Goal: Information Seeking & Learning: Get advice/opinions

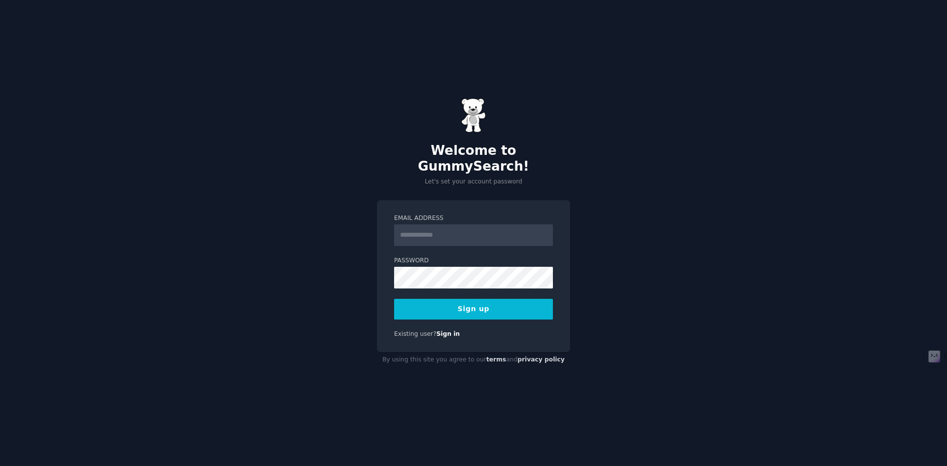
click at [478, 224] on input "Email Address" at bounding box center [473, 235] width 159 height 22
type input "**********"
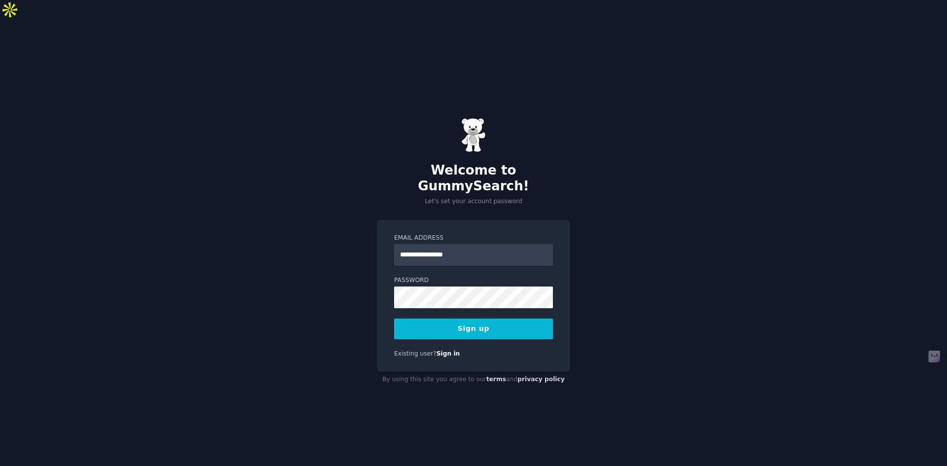
click at [488, 319] on button "Sign up" at bounding box center [473, 329] width 159 height 21
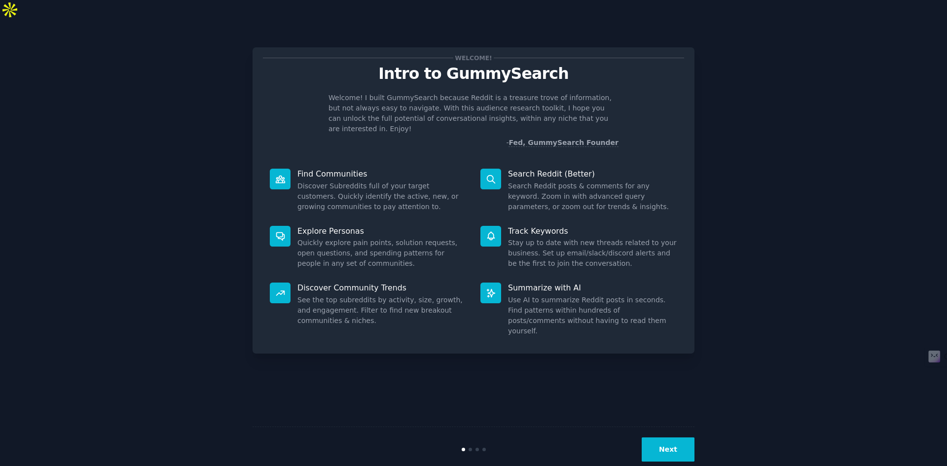
click at [489, 303] on div "Welcome! Intro to GummySearch Welcome! I built GummySearch because Reddit is a …" at bounding box center [474, 200] width 442 height 306
click at [664, 438] on button "Next" at bounding box center [668, 450] width 53 height 24
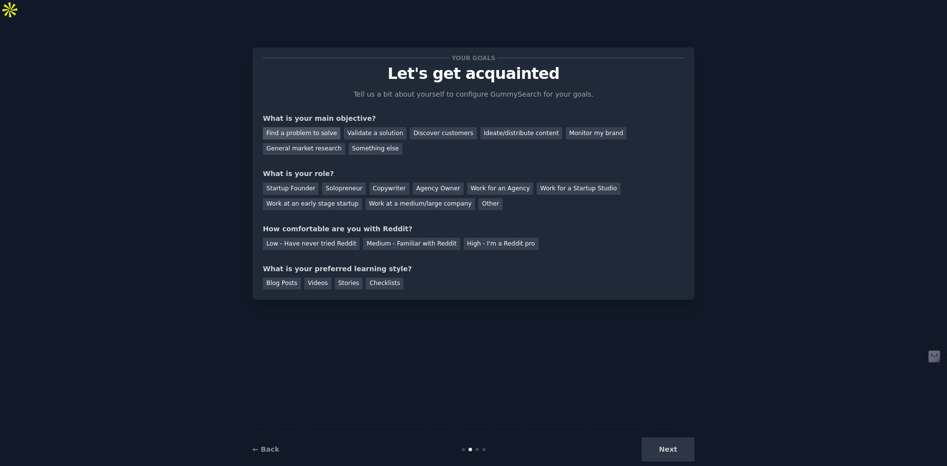
click at [302, 127] on div "Find a problem to solve" at bounding box center [301, 133] width 77 height 12
click at [608, 124] on div "Find a problem to solve Validate a solution Discover customers Ideate/distribut…" at bounding box center [473, 139] width 421 height 31
click at [345, 143] on div "General market research" at bounding box center [304, 149] width 82 height 12
click at [294, 127] on div "Find a problem to solve" at bounding box center [301, 133] width 77 height 12
click at [304, 183] on div "Startup Founder" at bounding box center [291, 189] width 56 height 12
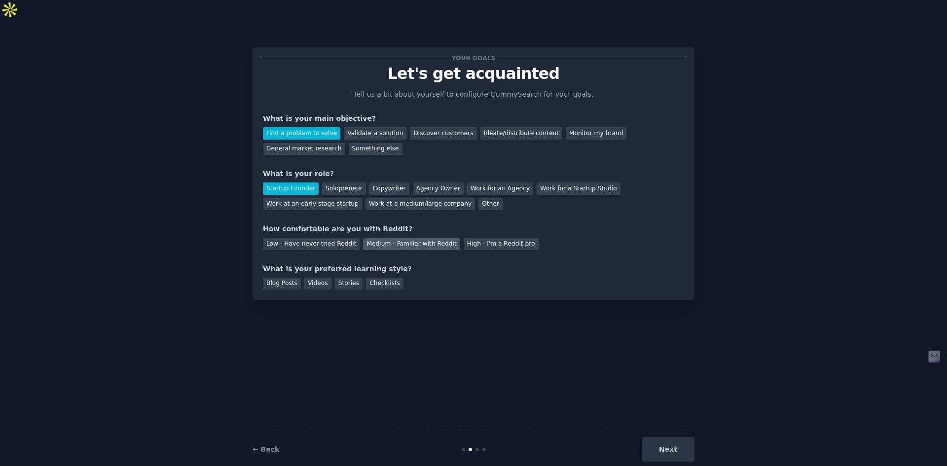
click at [400, 238] on div "Medium - Familiar with Reddit" at bounding box center [411, 244] width 97 height 12
click at [369, 278] on div "Checklists" at bounding box center [384, 284] width 37 height 12
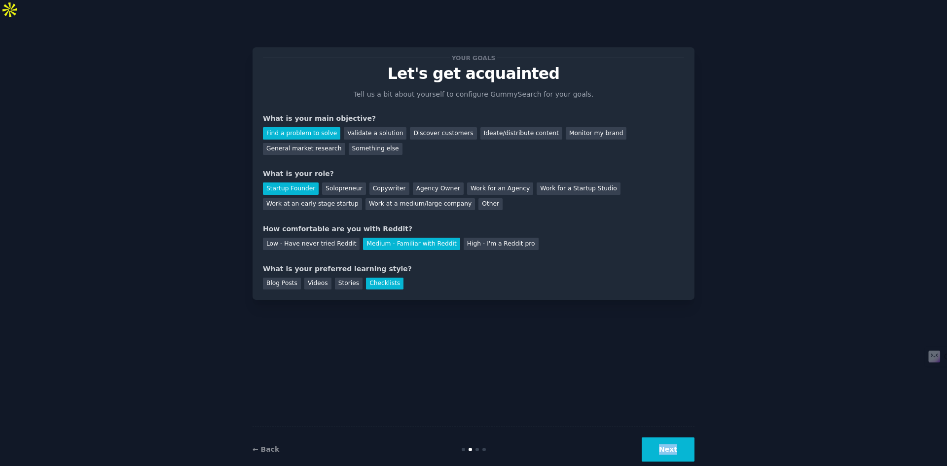
click at [664, 442] on div "← Back Next" at bounding box center [474, 449] width 442 height 45
click at [666, 438] on button "Next" at bounding box center [668, 450] width 53 height 24
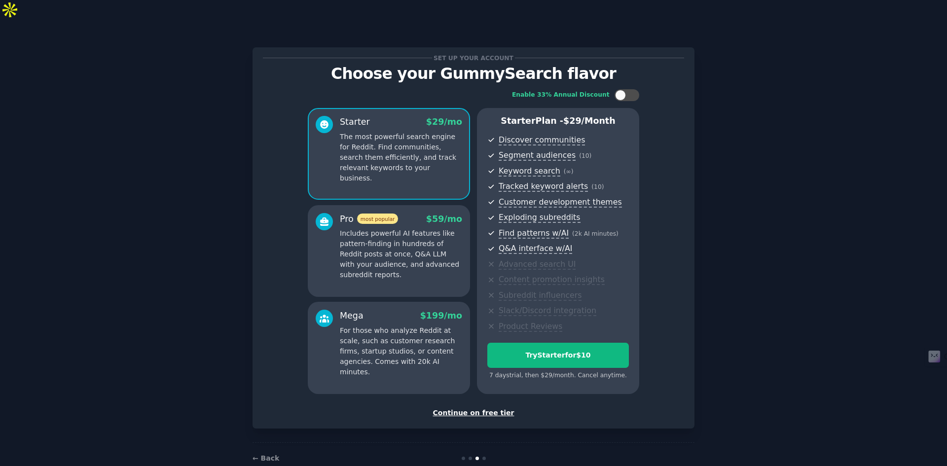
click at [472, 408] on div "Continue on free tier" at bounding box center [473, 413] width 421 height 10
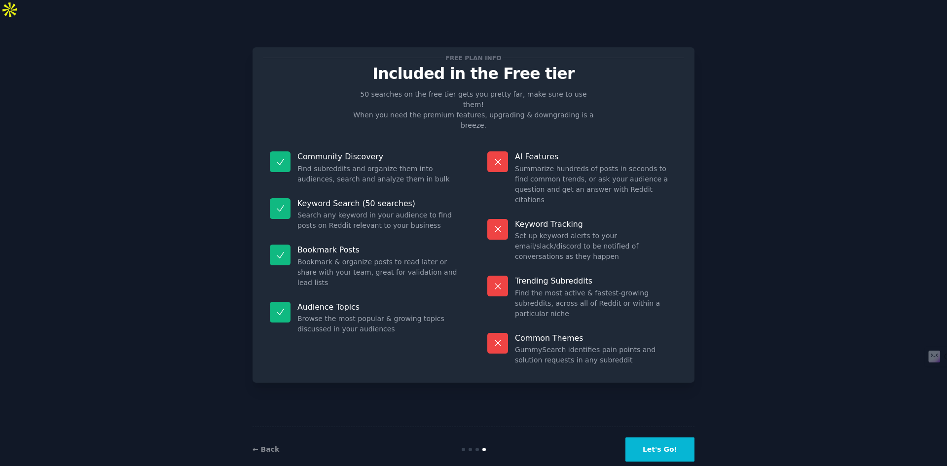
click at [664, 438] on button "Let's Go!" at bounding box center [660, 450] width 69 height 24
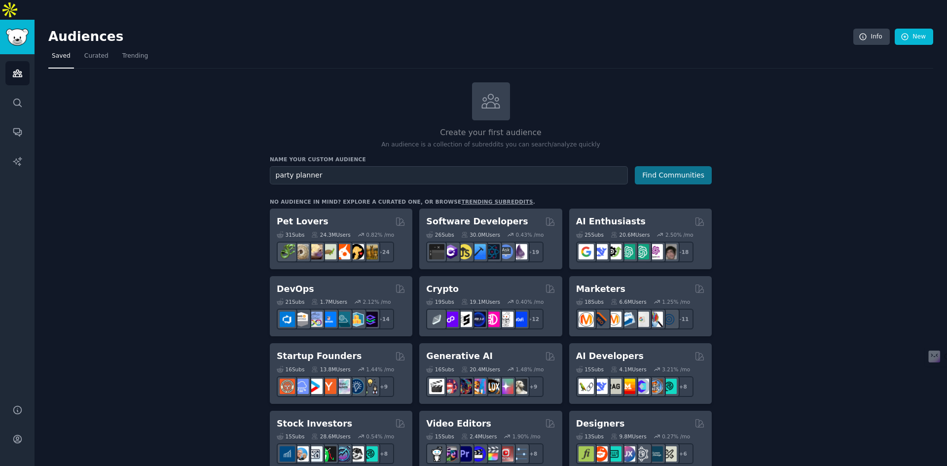
type input "party planner"
click at [674, 166] on button "Find Communities" at bounding box center [673, 175] width 77 height 18
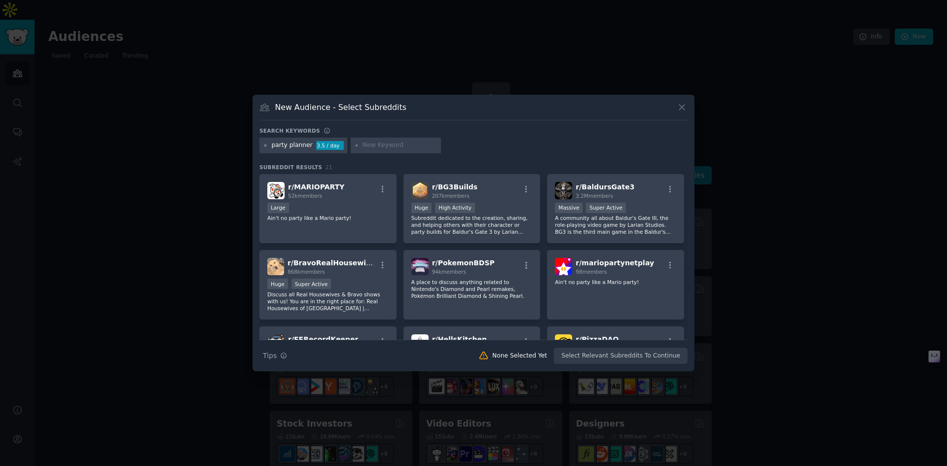
click at [264, 144] on icon at bounding box center [265, 145] width 5 height 5
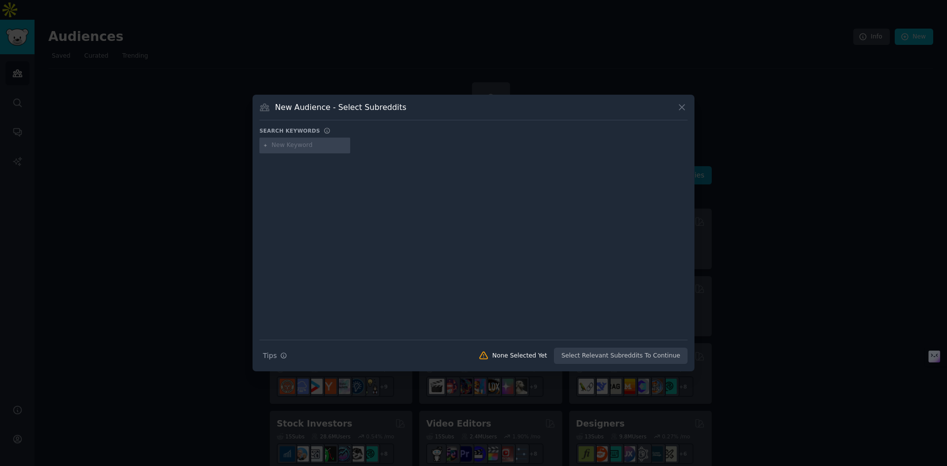
click at [293, 144] on input "text" at bounding box center [309, 145] width 75 height 9
type input "birthday"
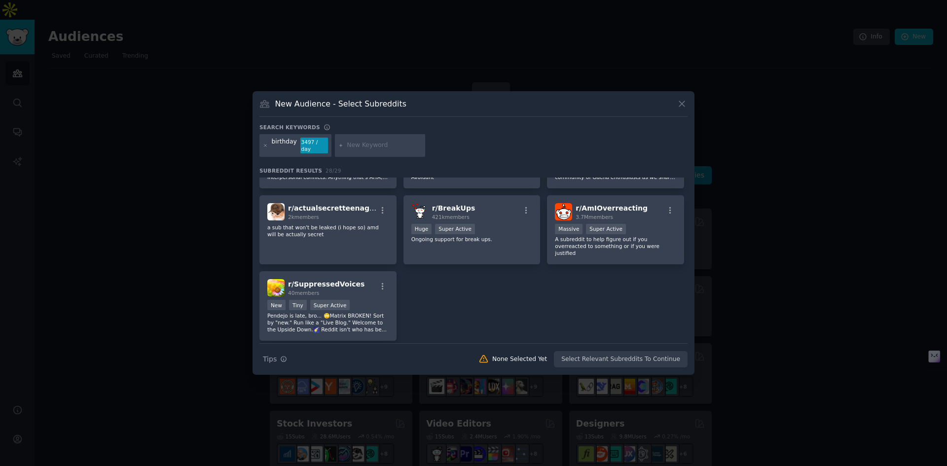
scroll to position [617, 0]
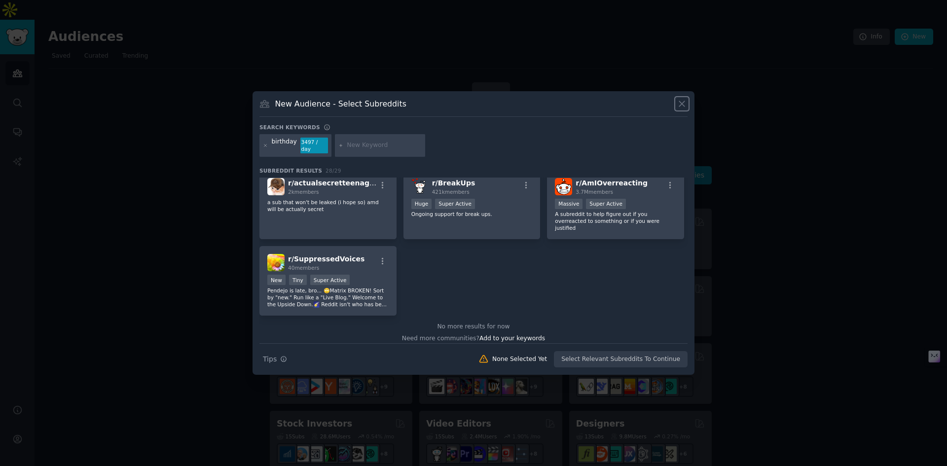
click at [687, 104] on icon at bounding box center [682, 104] width 10 height 10
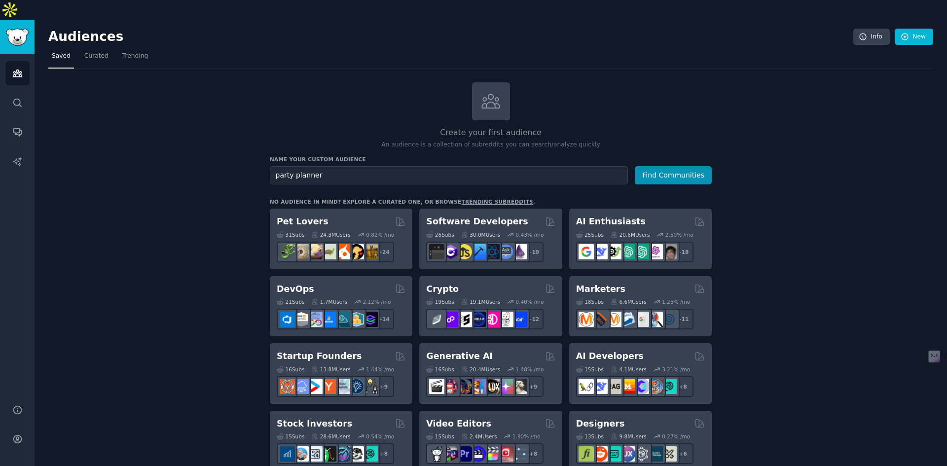
click at [470, 199] on link "trending subreddits" at bounding box center [497, 202] width 72 height 6
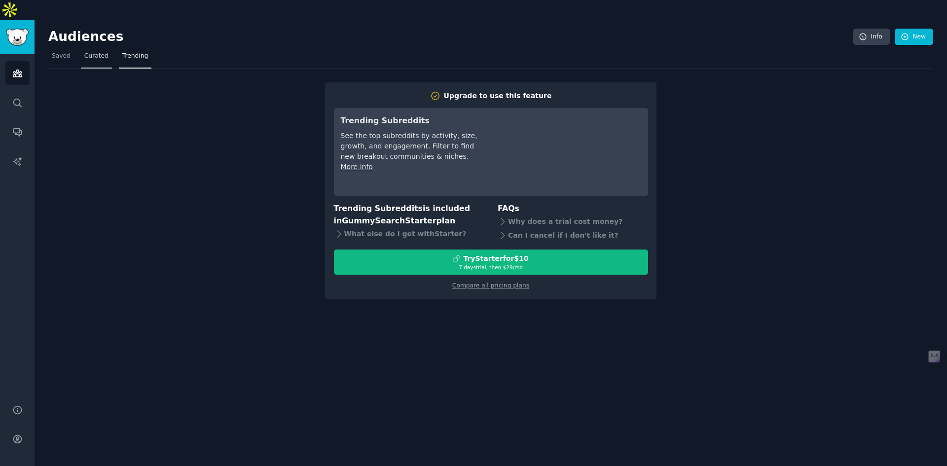
click at [90, 52] on span "Curated" at bounding box center [96, 56] width 24 height 9
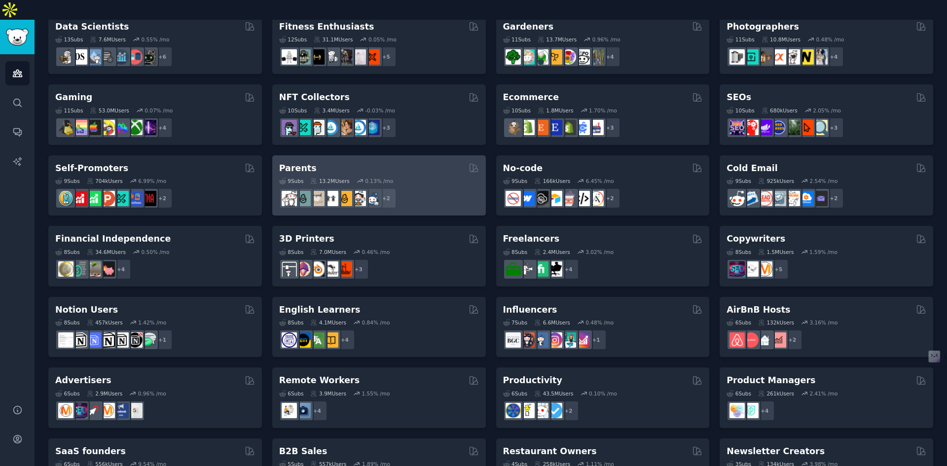
scroll to position [323, 0]
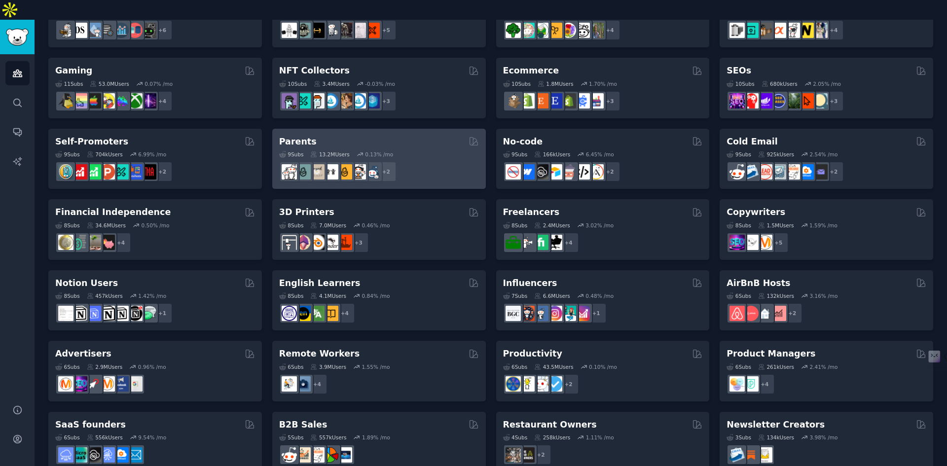
click at [405, 151] on div "9 Sub s 13.2M Users 0.13 % /mo" at bounding box center [379, 154] width 200 height 7
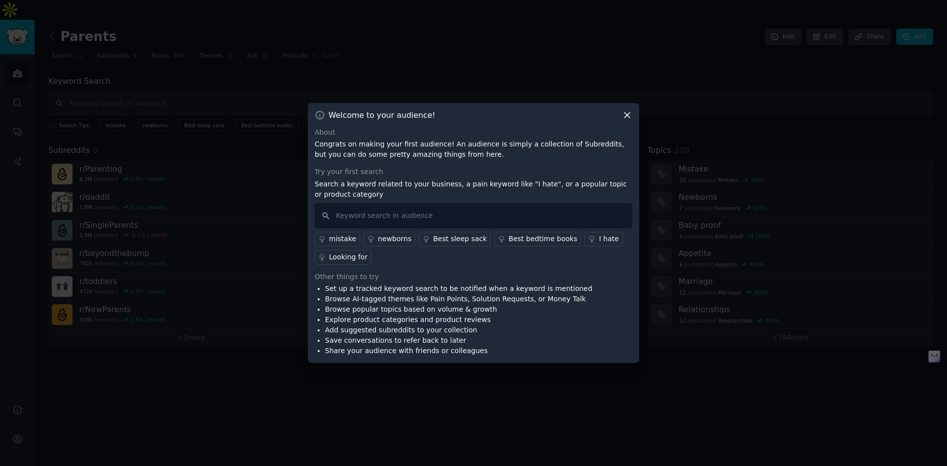
click at [346, 256] on div "Looking for" at bounding box center [348, 257] width 38 height 10
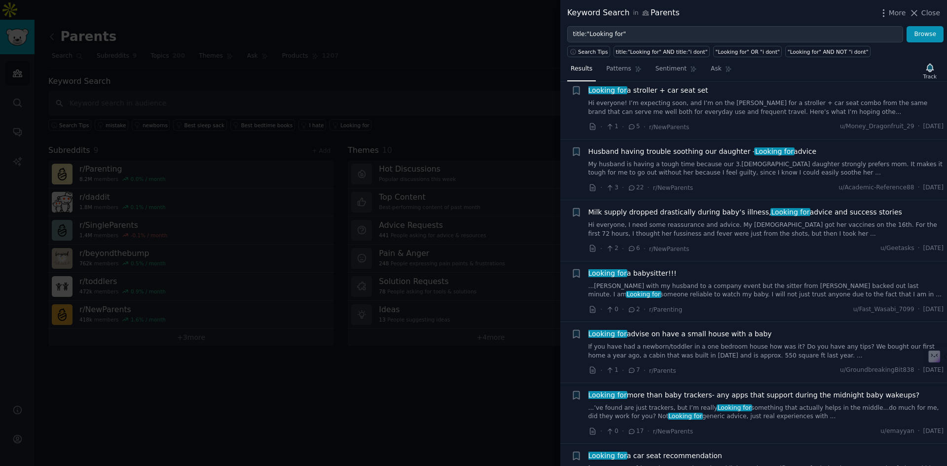
scroll to position [1776, 0]
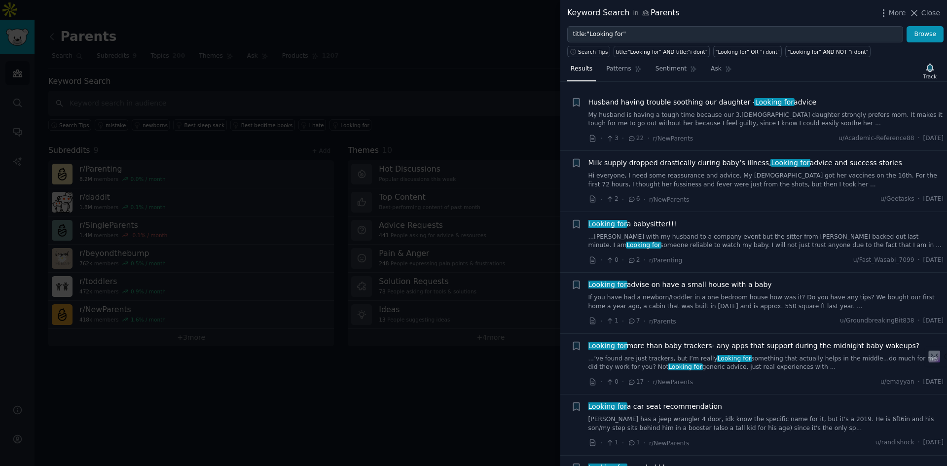
click at [640, 355] on link "...’ve found are just trackers, but I’m really Looking for something that actua…" at bounding box center [767, 363] width 356 height 17
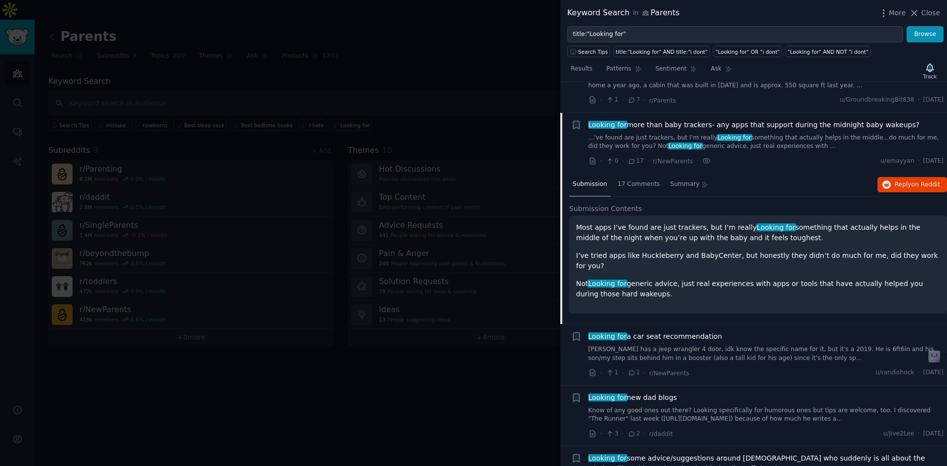
scroll to position [2011, 0]
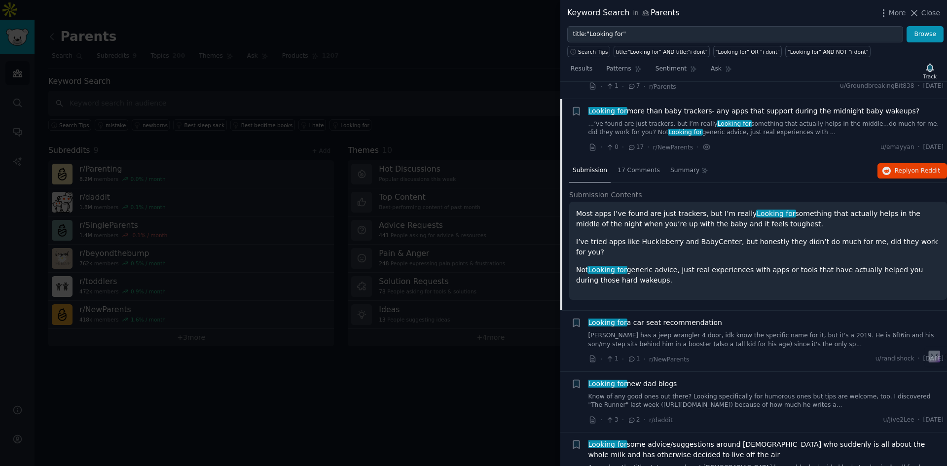
click at [624, 237] on p "I’ve tried apps like Huckleberry and BabyCenter, but honestly they didn’t do mu…" at bounding box center [758, 247] width 364 height 21
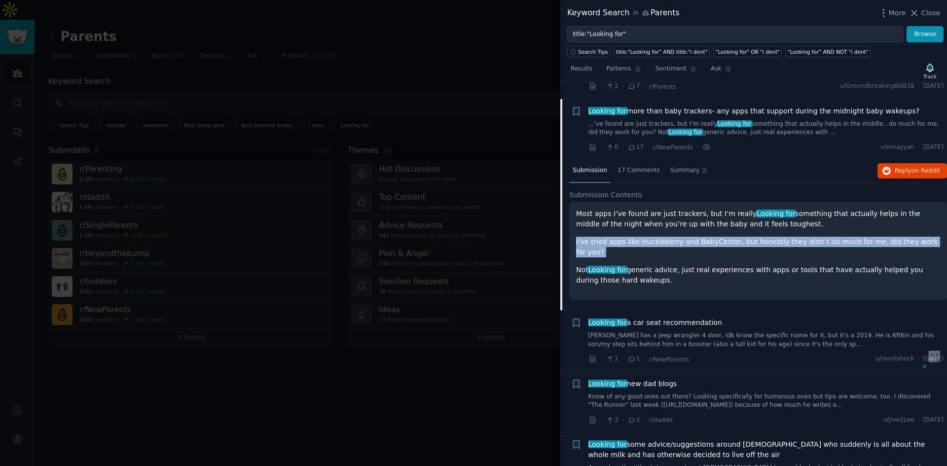
click at [624, 237] on p "I’ve tried apps like Huckleberry and BabyCenter, but honestly they didn’t do mu…" at bounding box center [758, 247] width 364 height 21
drag, startPoint x: 622, startPoint y: 255, endPoint x: 576, endPoint y: 245, distance: 46.9
click at [576, 265] on p "Not Looking for generic advice, just real experiences with apps or tools that h…" at bounding box center [758, 275] width 364 height 21
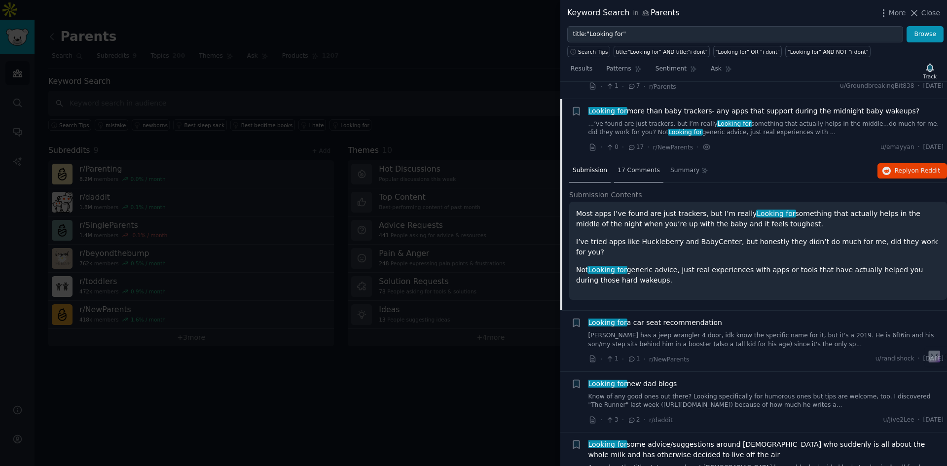
click at [621, 159] on div "17 Comments" at bounding box center [638, 171] width 49 height 24
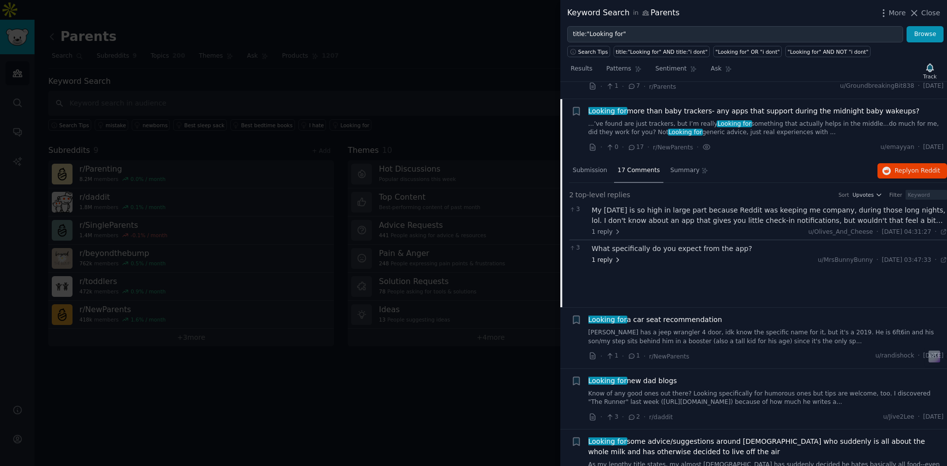
click at [608, 256] on span "1 reply" at bounding box center [607, 260] width 30 height 9
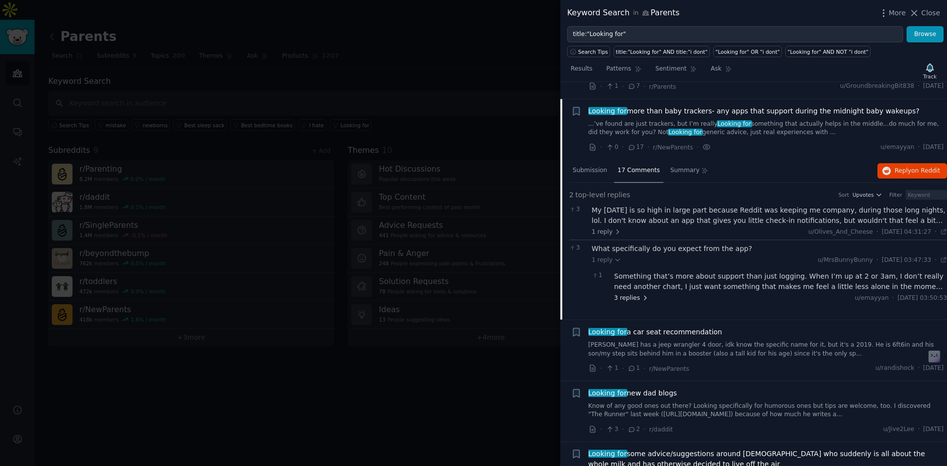
click at [622, 294] on span "3 replies" at bounding box center [631, 298] width 35 height 9
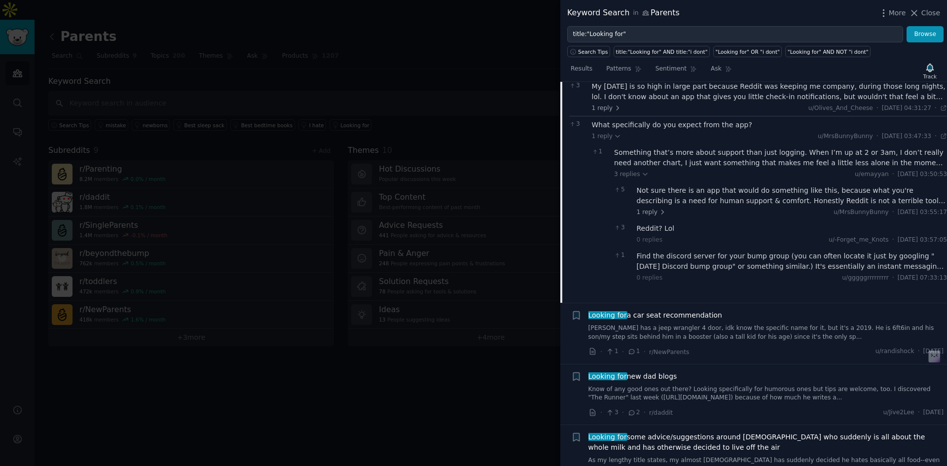
scroll to position [2159, 0]
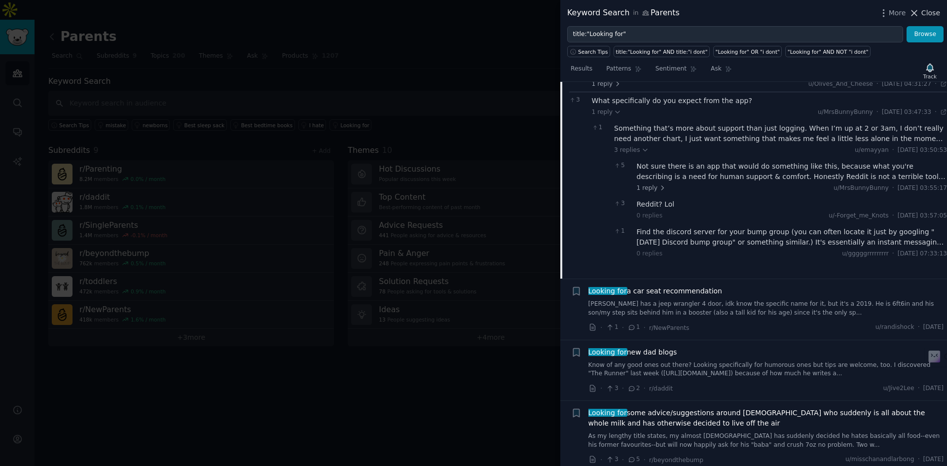
click at [934, 9] on span "Close" at bounding box center [931, 13] width 19 height 10
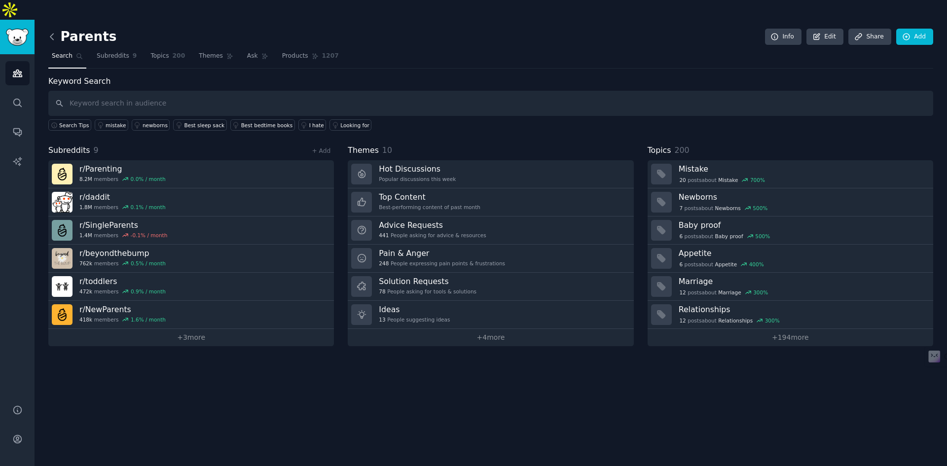
click at [56, 32] on icon at bounding box center [52, 37] width 10 height 10
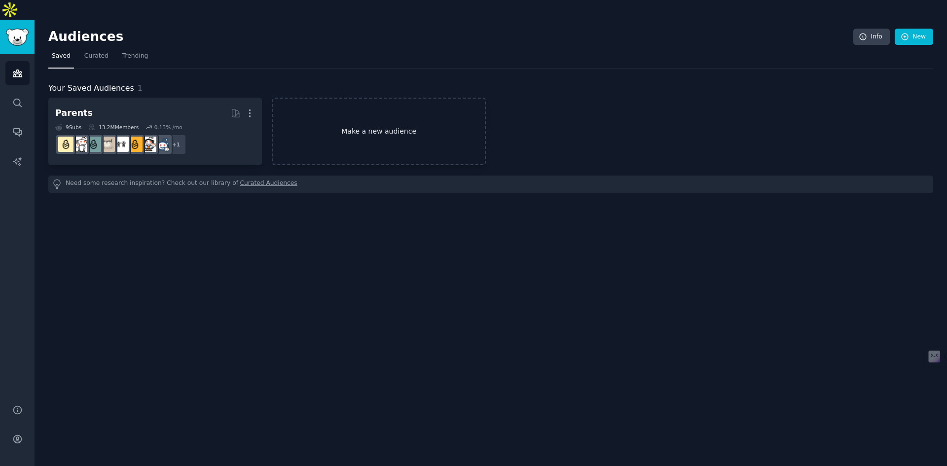
click at [377, 112] on link "Make a new audience" at bounding box center [379, 132] width 214 height 68
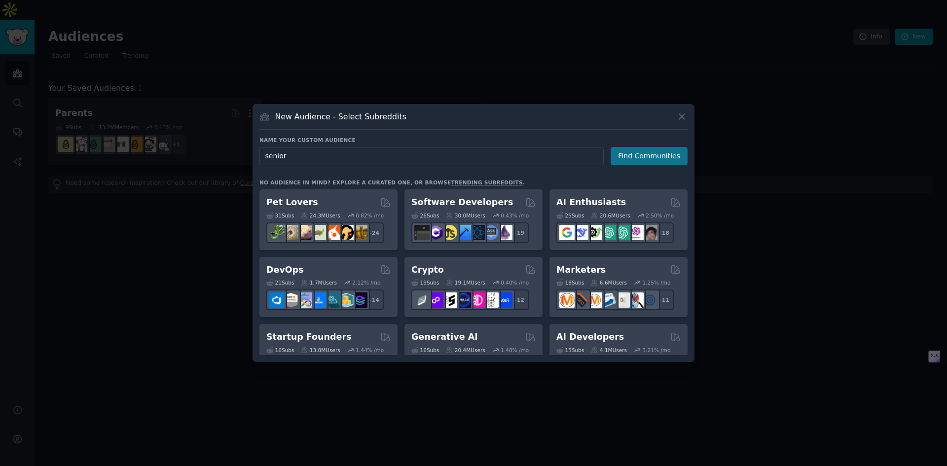
type input "senior"
click at [644, 157] on button "Find Communities" at bounding box center [649, 156] width 77 height 18
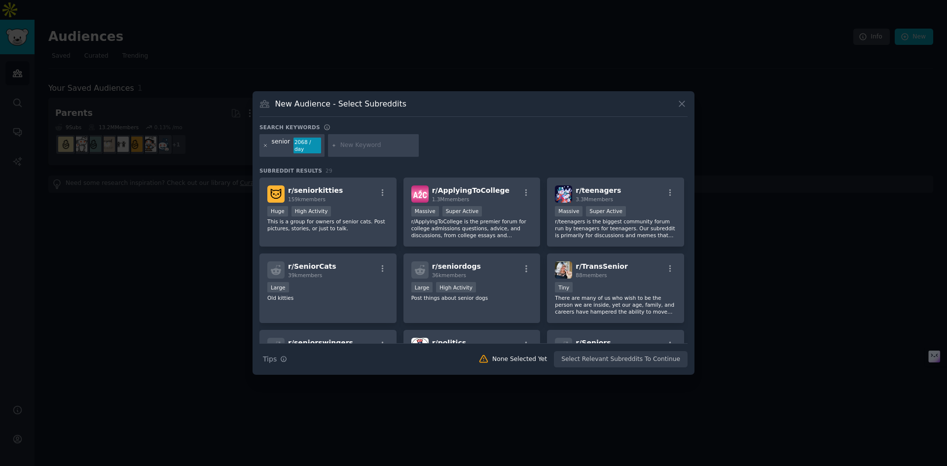
click at [263, 143] on icon at bounding box center [265, 145] width 5 height 5
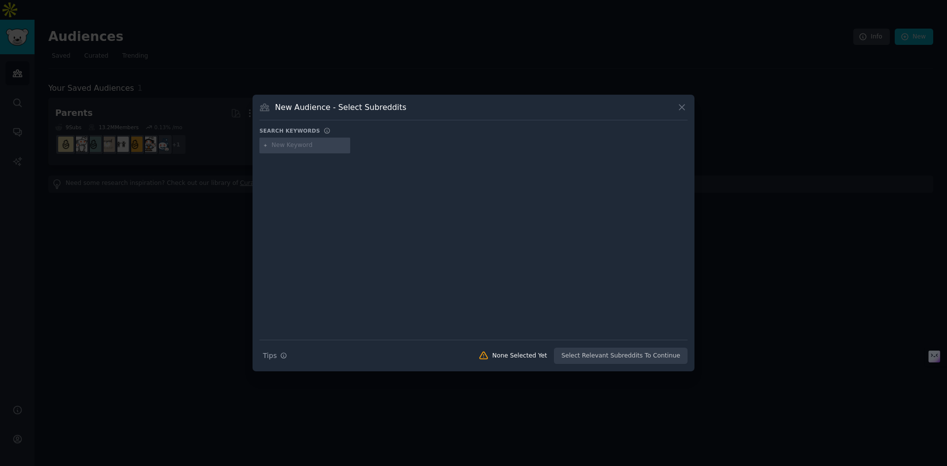
click at [287, 145] on input "text" at bounding box center [309, 145] width 75 height 9
type input "seniors"
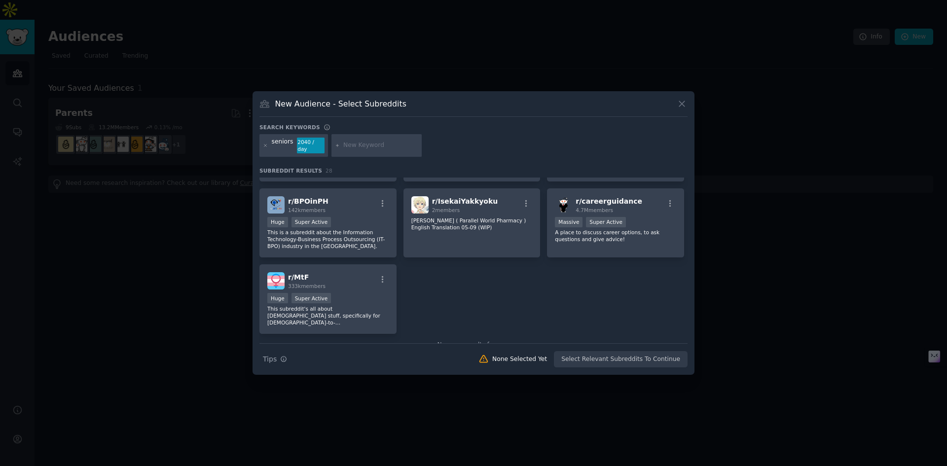
scroll to position [624, 0]
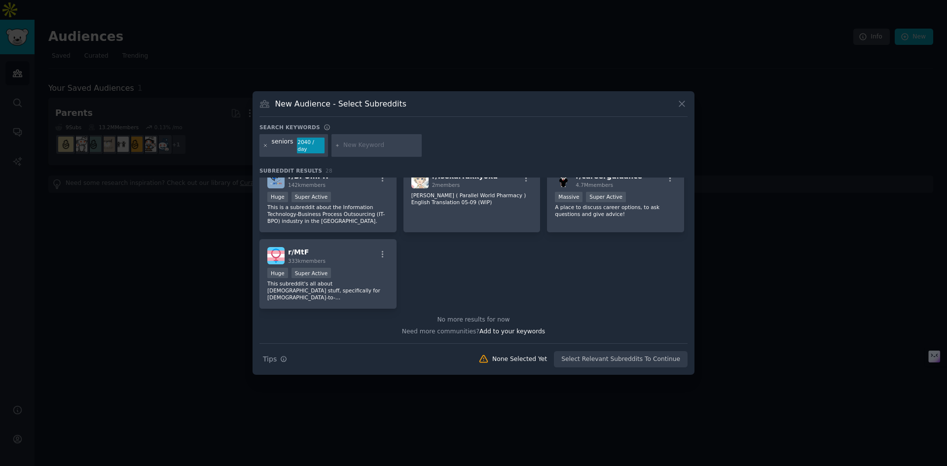
click at [266, 146] on icon at bounding box center [265, 145] width 5 height 5
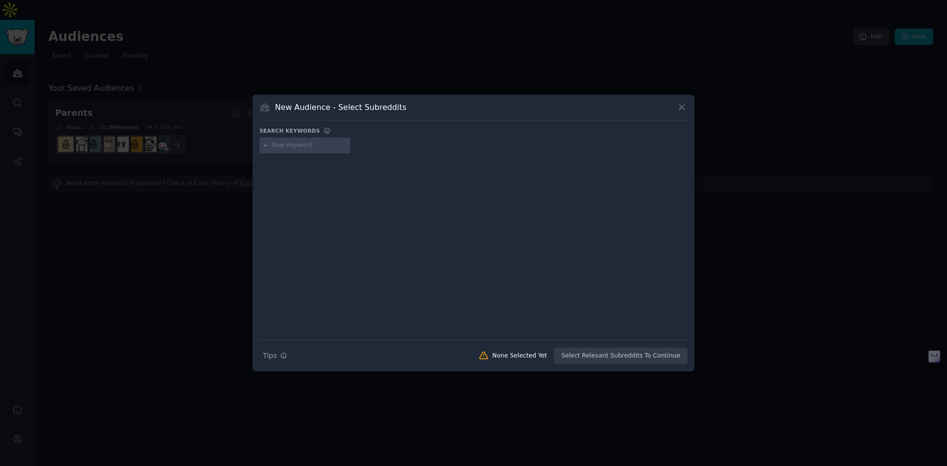
click at [274, 147] on input "text" at bounding box center [309, 145] width 75 height 9
type input "elderly"
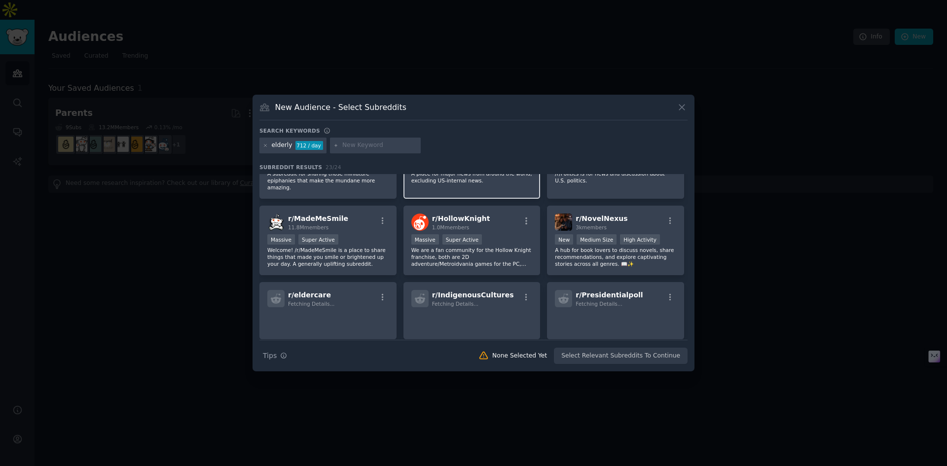
scroll to position [197, 0]
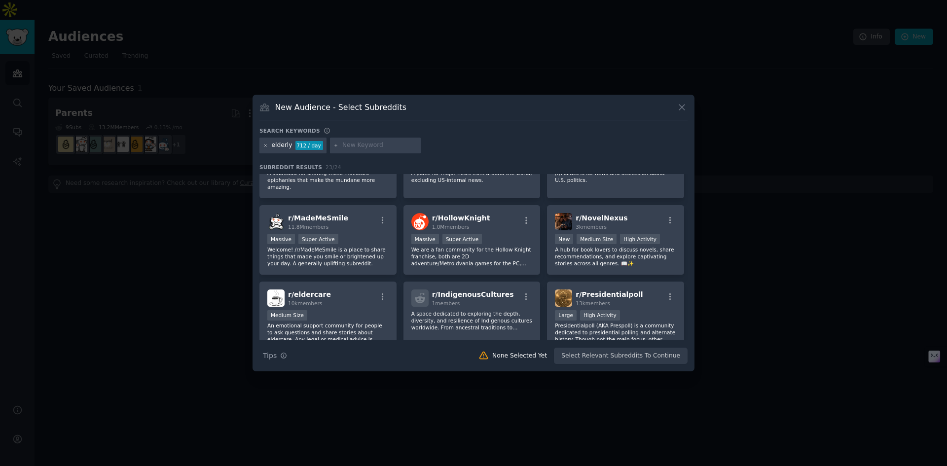
click at [264, 143] on icon at bounding box center [265, 145] width 5 height 5
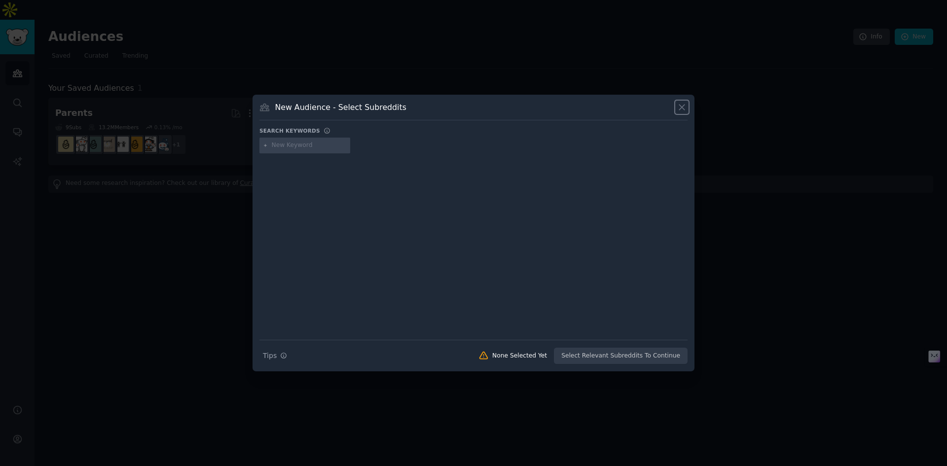
click at [677, 104] on icon at bounding box center [682, 107] width 10 height 10
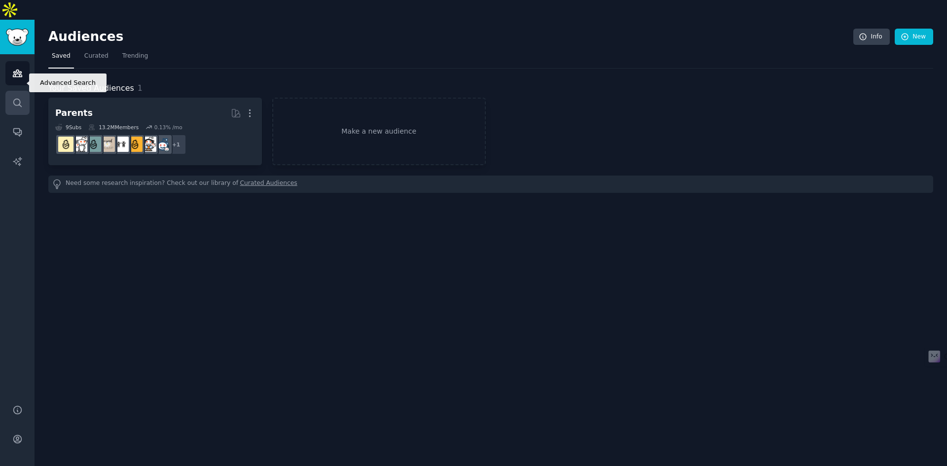
click at [22, 98] on icon "Sidebar" at bounding box center [17, 103] width 10 height 10
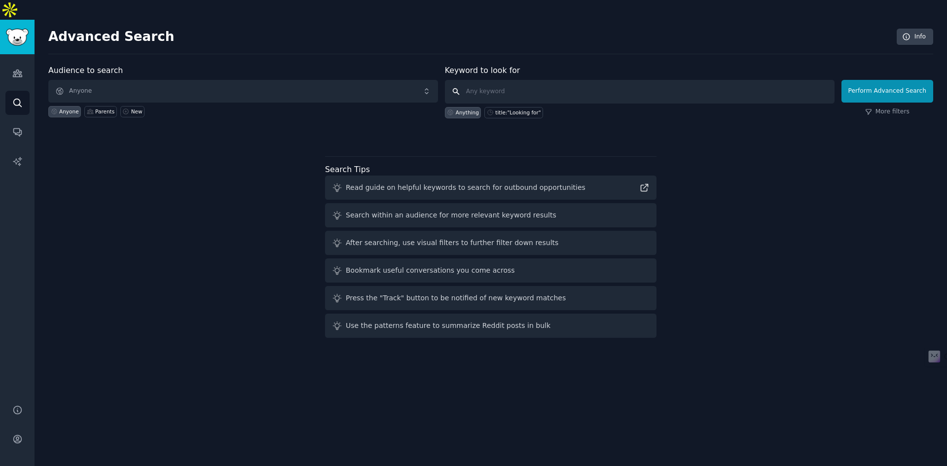
click at [485, 80] on input "text" at bounding box center [640, 92] width 390 height 24
paste input "my mom needs"
type input "my mom needs"
click button "Perform Advanced Search" at bounding box center [888, 91] width 92 height 23
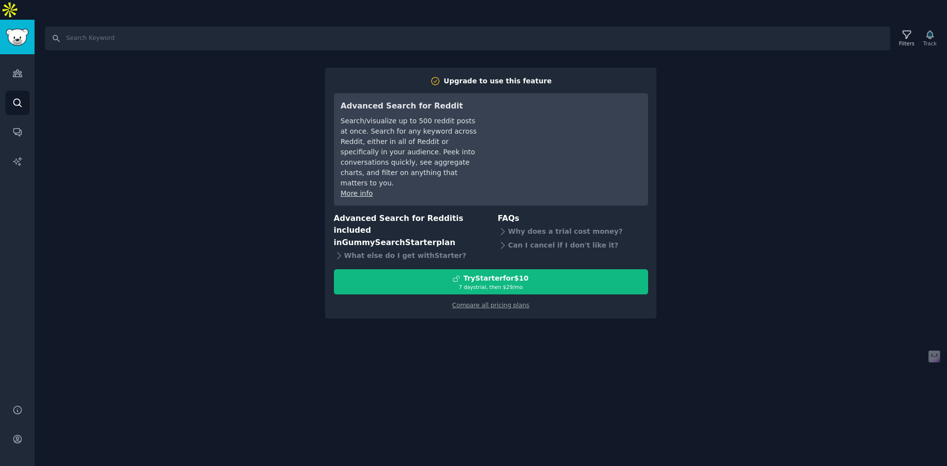
click at [475, 294] on div "Search Filters Track Upgrade to use this feature Advanced Search for Reddit Sea…" at bounding box center [491, 253] width 913 height 466
click at [75, 122] on div "Search Filters Track Upgrade to use this feature Advanced Search for Reddit Sea…" at bounding box center [491, 253] width 913 height 466
click at [82, 27] on input "Search" at bounding box center [468, 39] width 846 height 24
paste input "my mom needs"
type input "my mom needs"
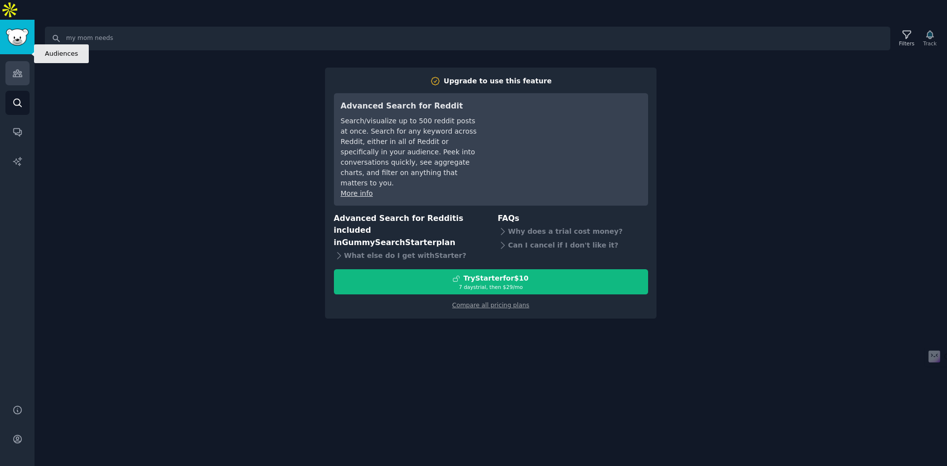
click at [19, 68] on icon "Sidebar" at bounding box center [17, 73] width 10 height 10
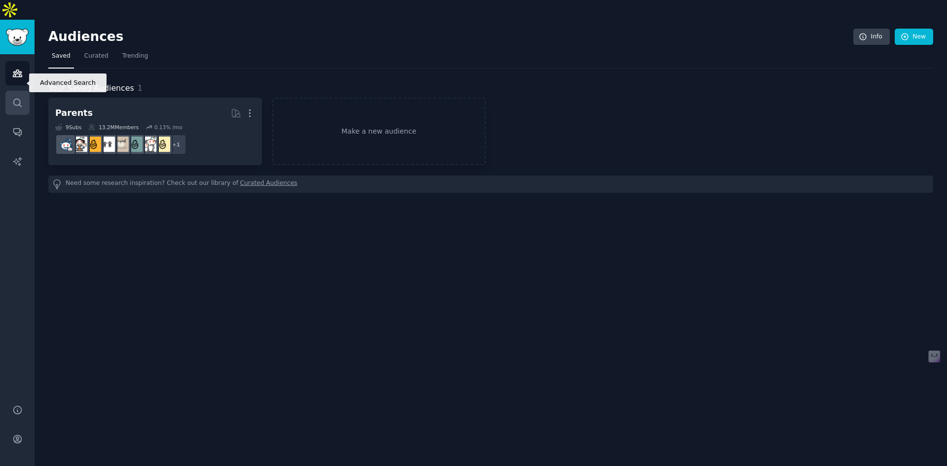
click at [19, 91] on link "Search" at bounding box center [17, 103] width 24 height 24
